Goal: Task Accomplishment & Management: Use online tool/utility

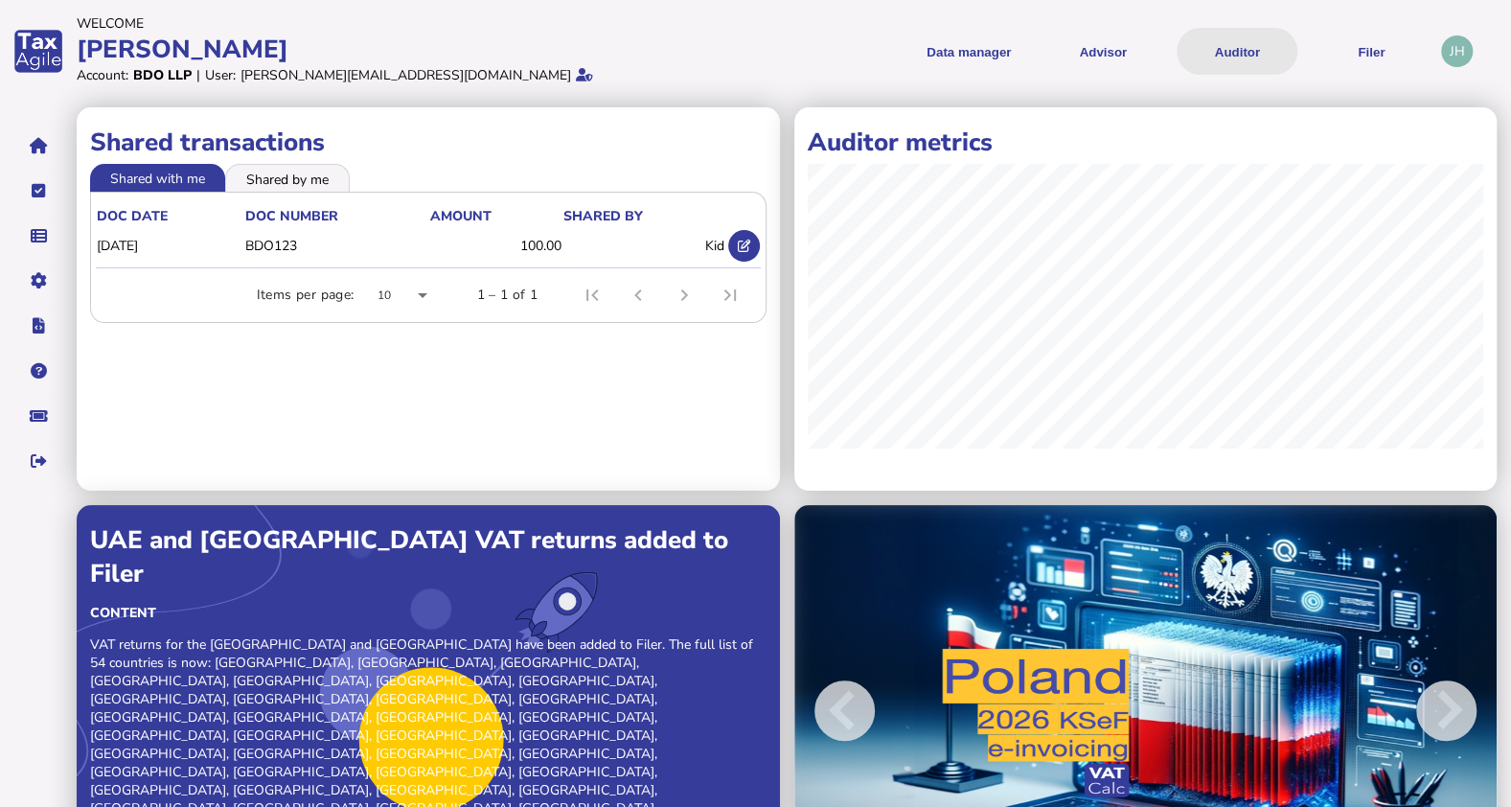
click at [1266, 55] on button "Auditor" at bounding box center [1237, 51] width 121 height 47
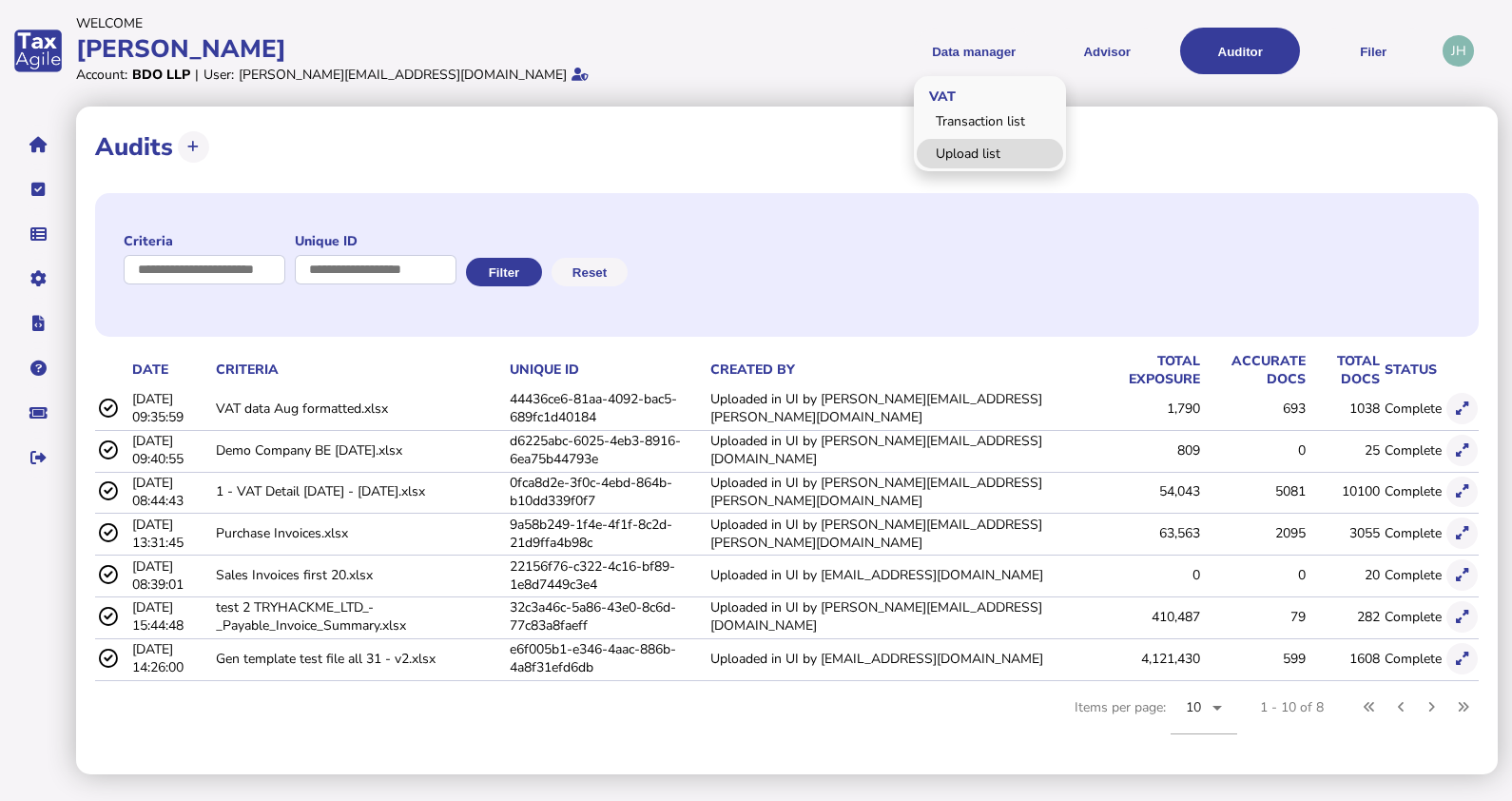
click at [994, 141] on link "Upload list" at bounding box center [990, 154] width 147 height 30
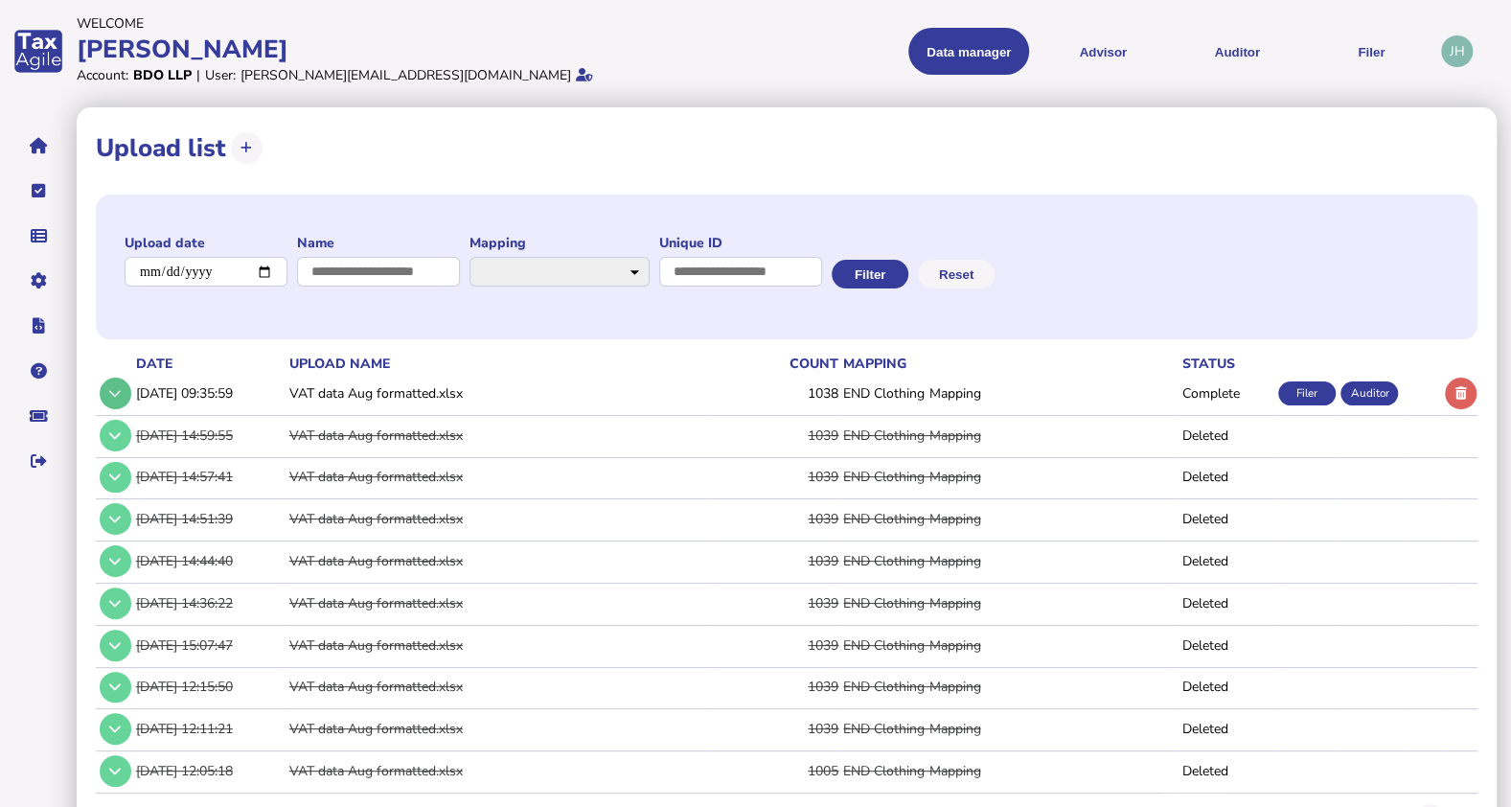
click at [106, 388] on button at bounding box center [116, 394] width 32 height 32
click at [125, 391] on button at bounding box center [116, 394] width 32 height 32
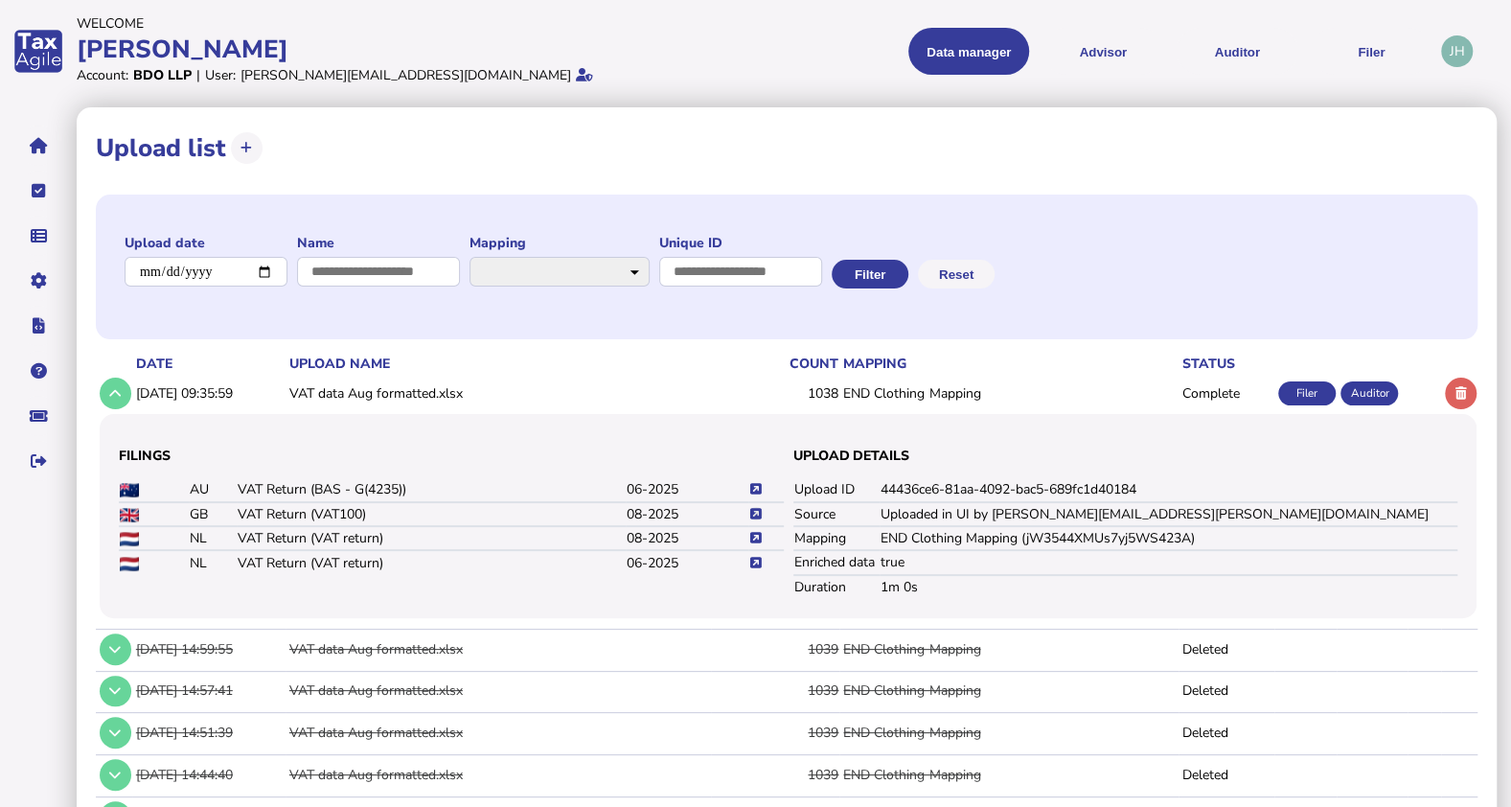
click at [754, 518] on icon at bounding box center [755, 514] width 11 height 12
